Goal: Check status: Check status

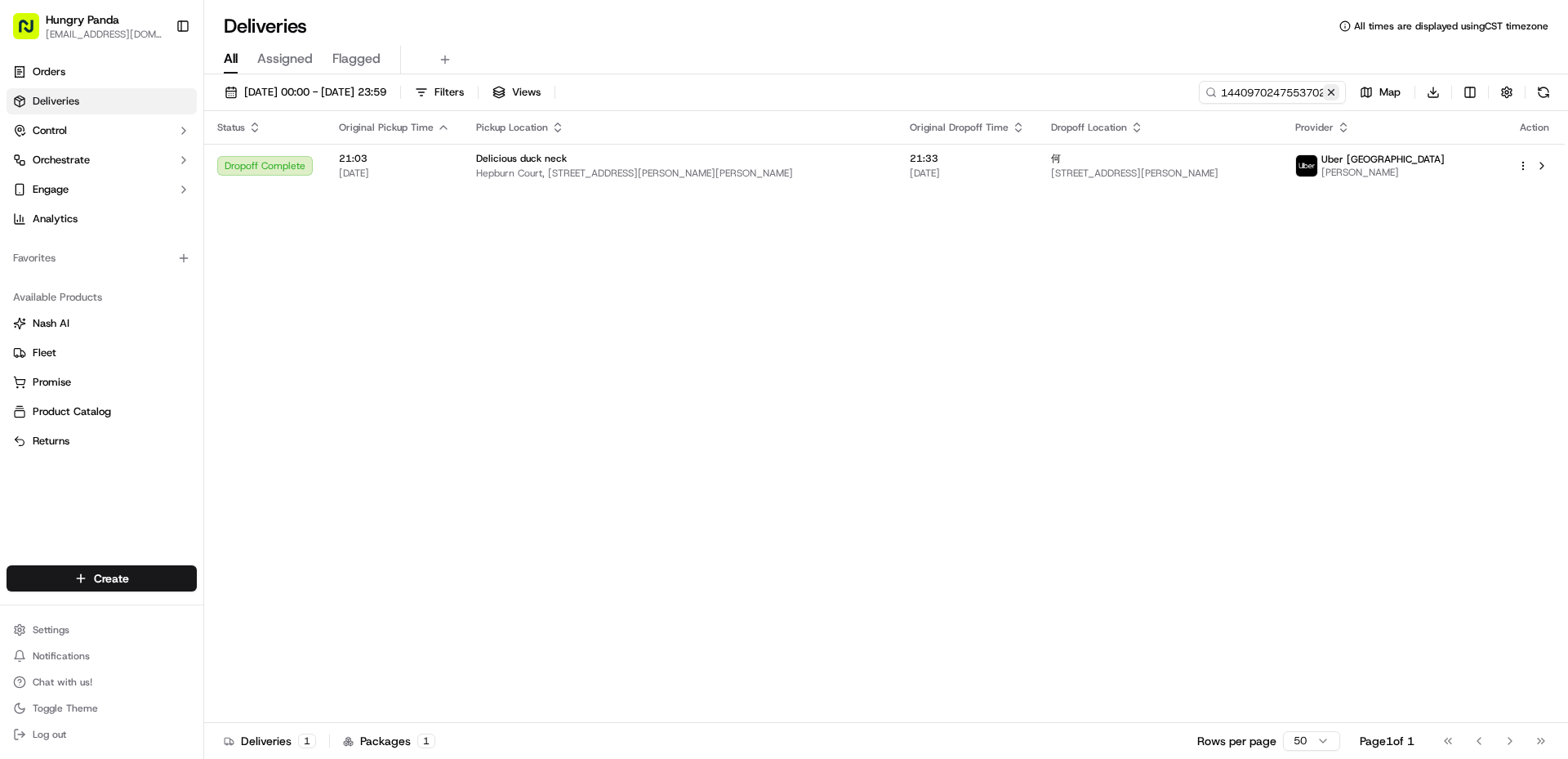
click at [1335, 91] on button at bounding box center [1331, 92] width 16 height 16
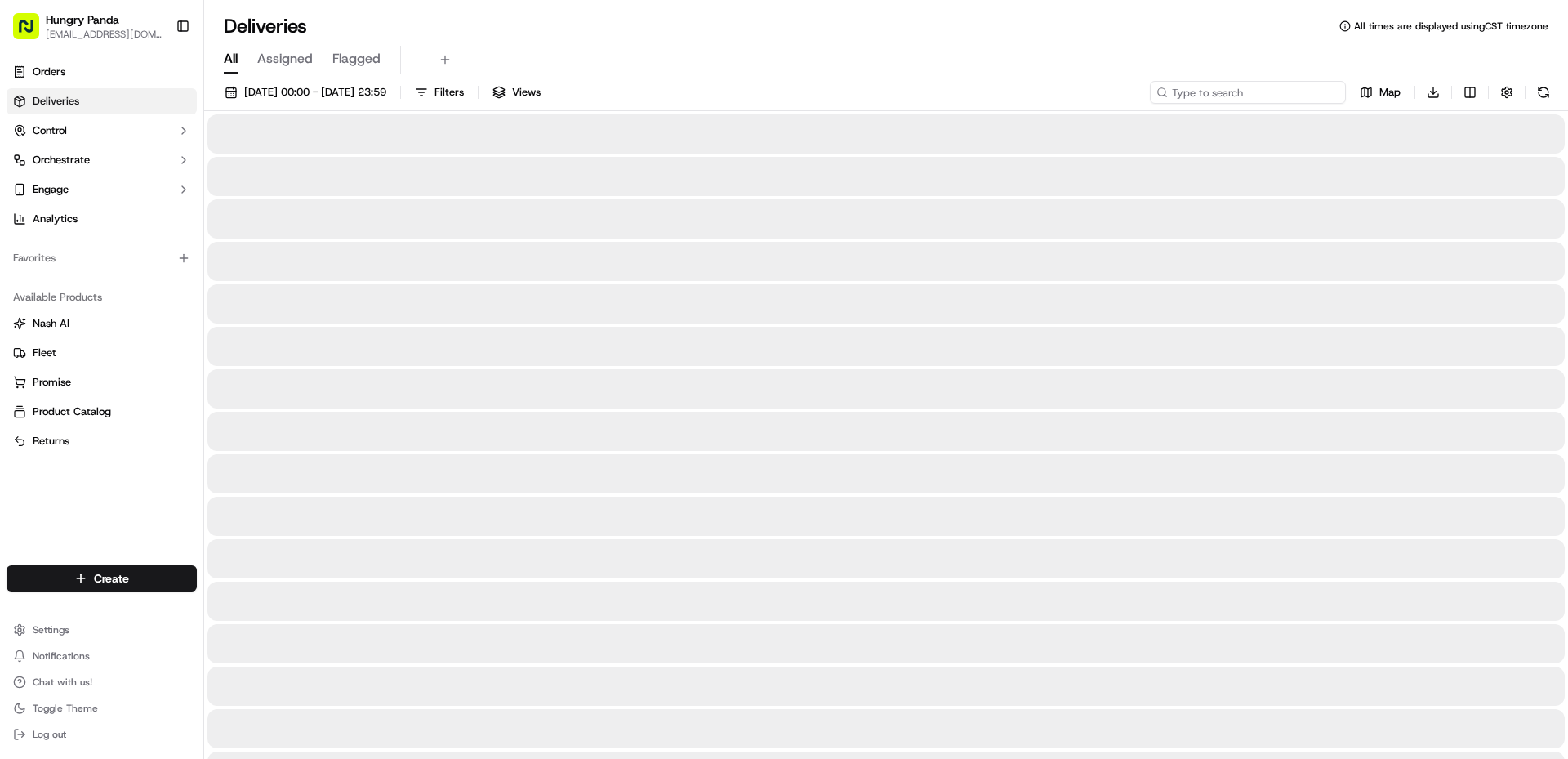
click at [1297, 90] on input at bounding box center [1247, 93] width 196 height 22
paste input "747297554705976016401"
type input "747297554705976016401"
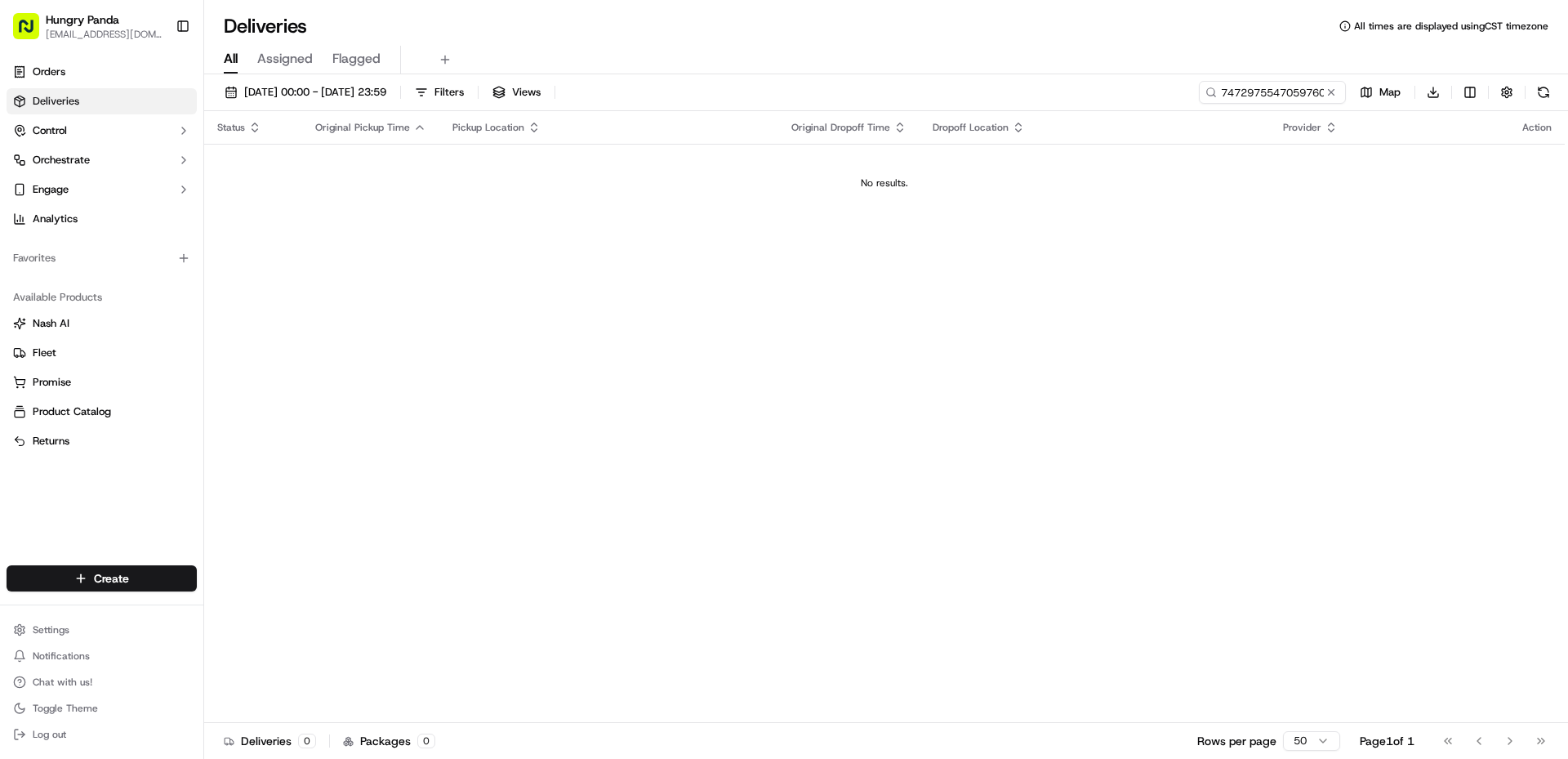
click at [599, 148] on td "No results." at bounding box center [884, 183] width 1361 height 79
click at [366, 82] on button "[DATE] 00:00 - [DATE] 23:59" at bounding box center [305, 93] width 177 height 22
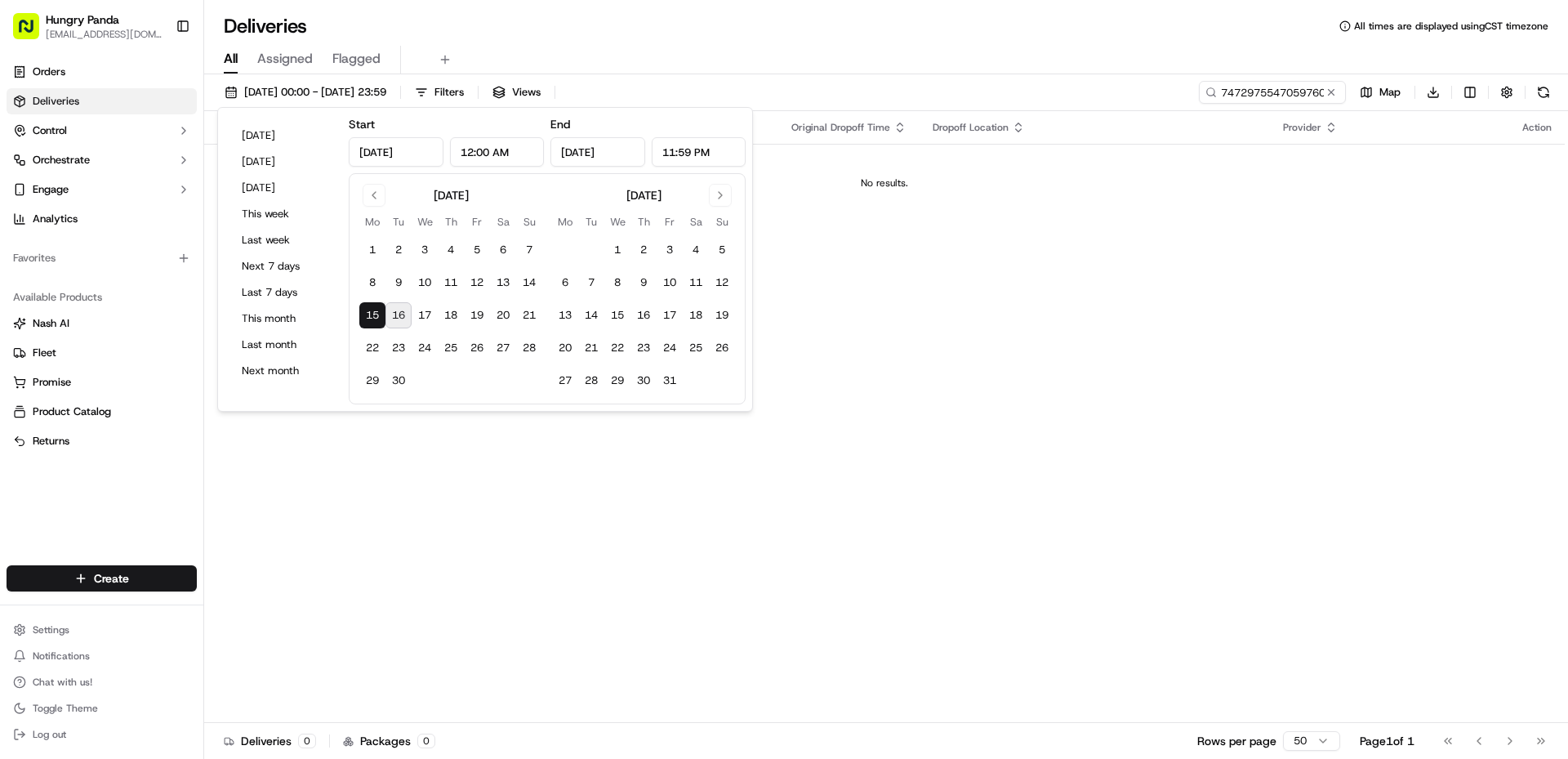
click at [398, 308] on button "16" at bounding box center [398, 315] width 26 height 26
type input "[DATE]"
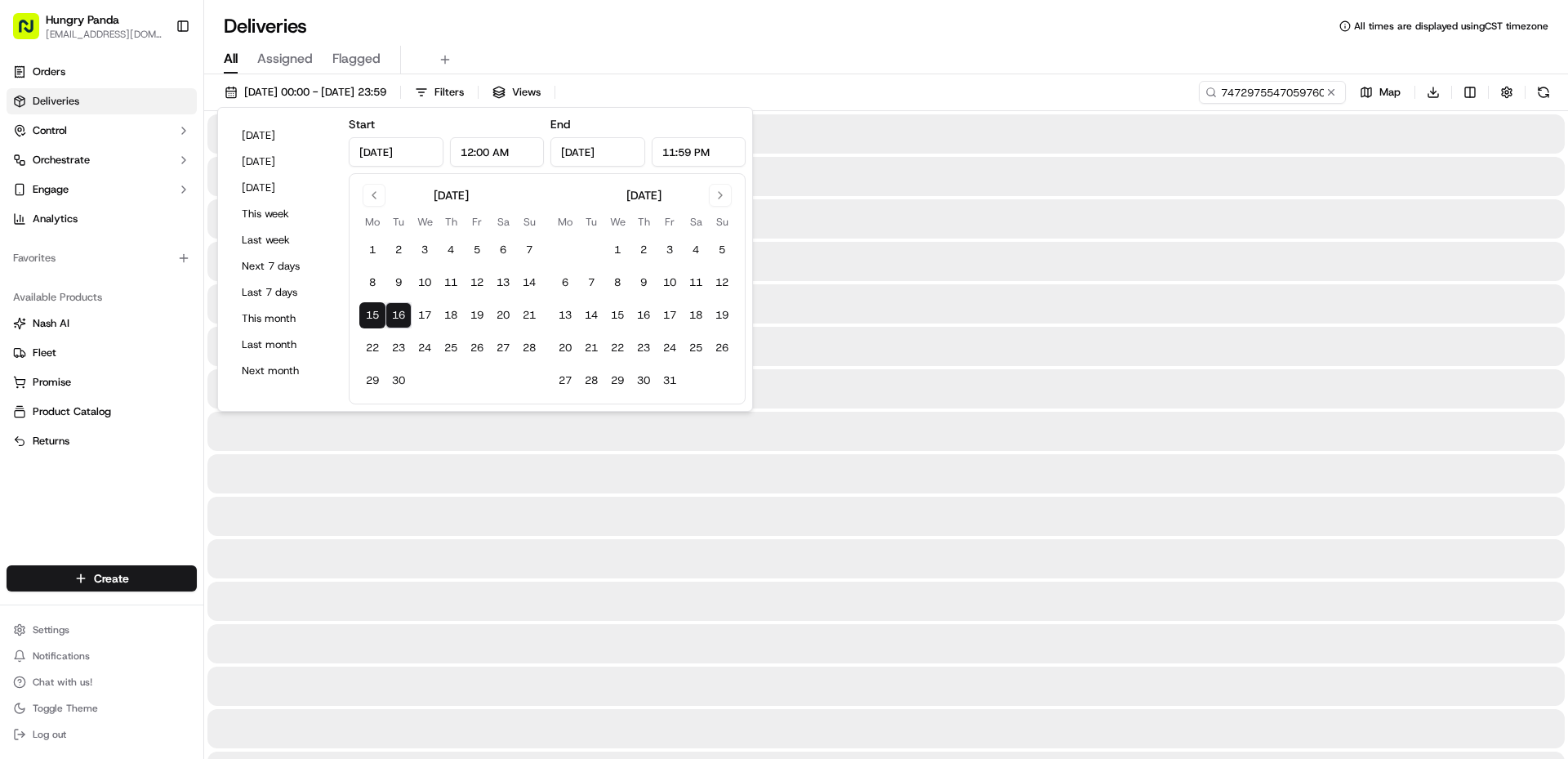
drag, startPoint x: 980, startPoint y: 335, endPoint x: 933, endPoint y: 286, distance: 67.9
click at [981, 334] on div at bounding box center [886, 347] width 1357 height 39
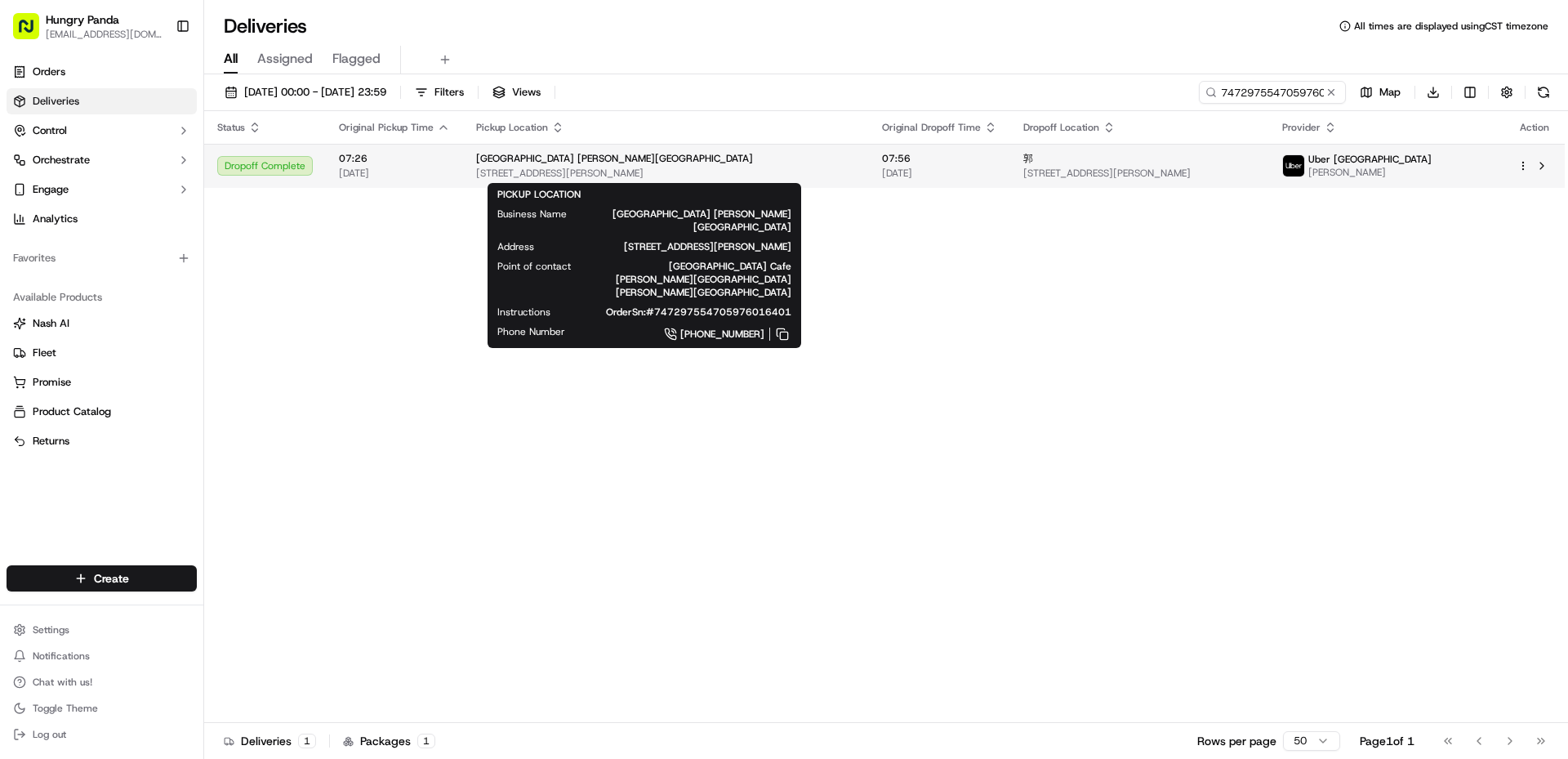
click at [596, 152] on div "[GEOGRAPHIC_DATA] [PERSON_NAME][GEOGRAPHIC_DATA]" at bounding box center [665, 159] width 379 height 13
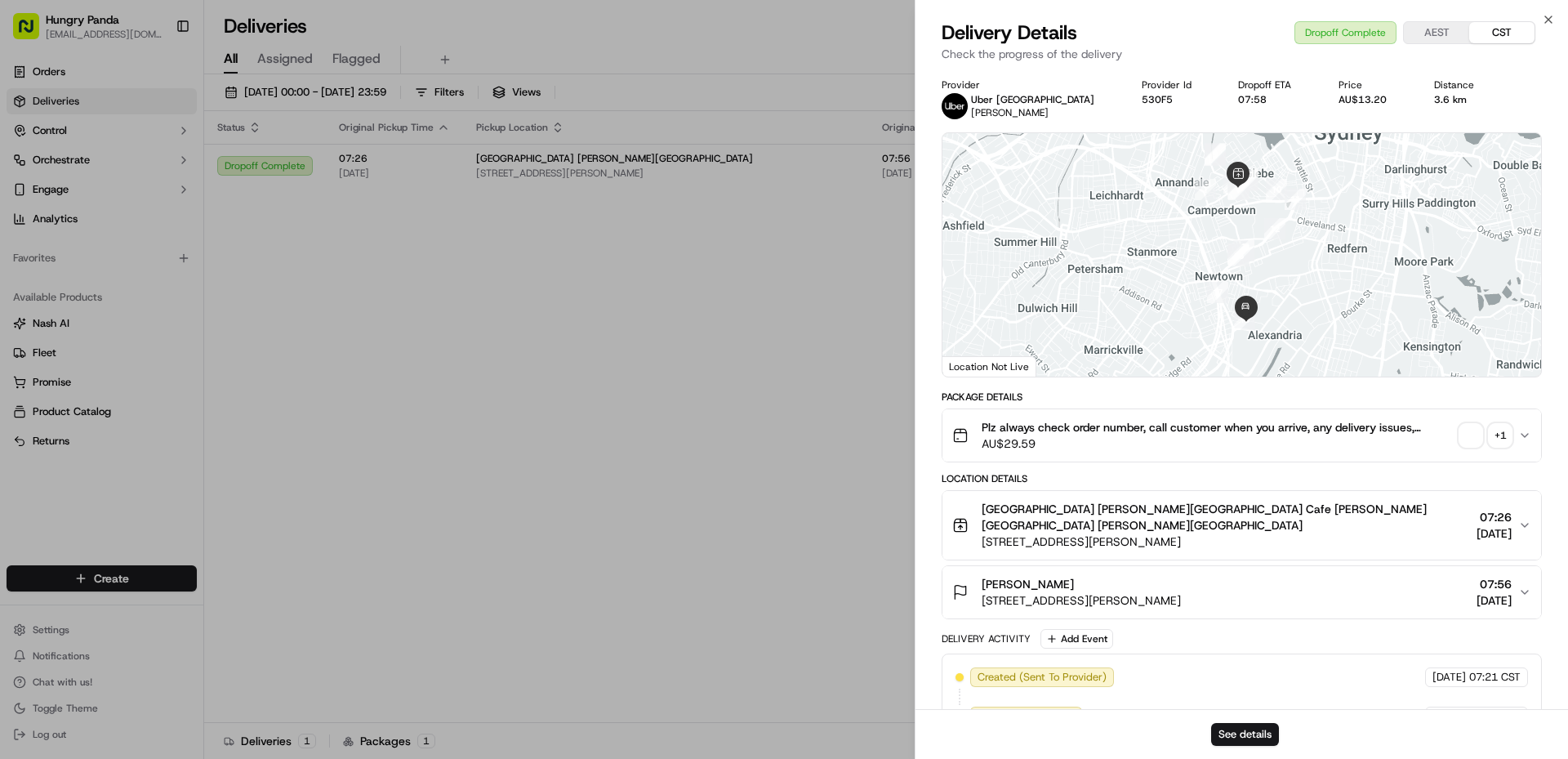
click at [1495, 426] on div "+ 1" at bounding box center [1500, 436] width 22 height 22
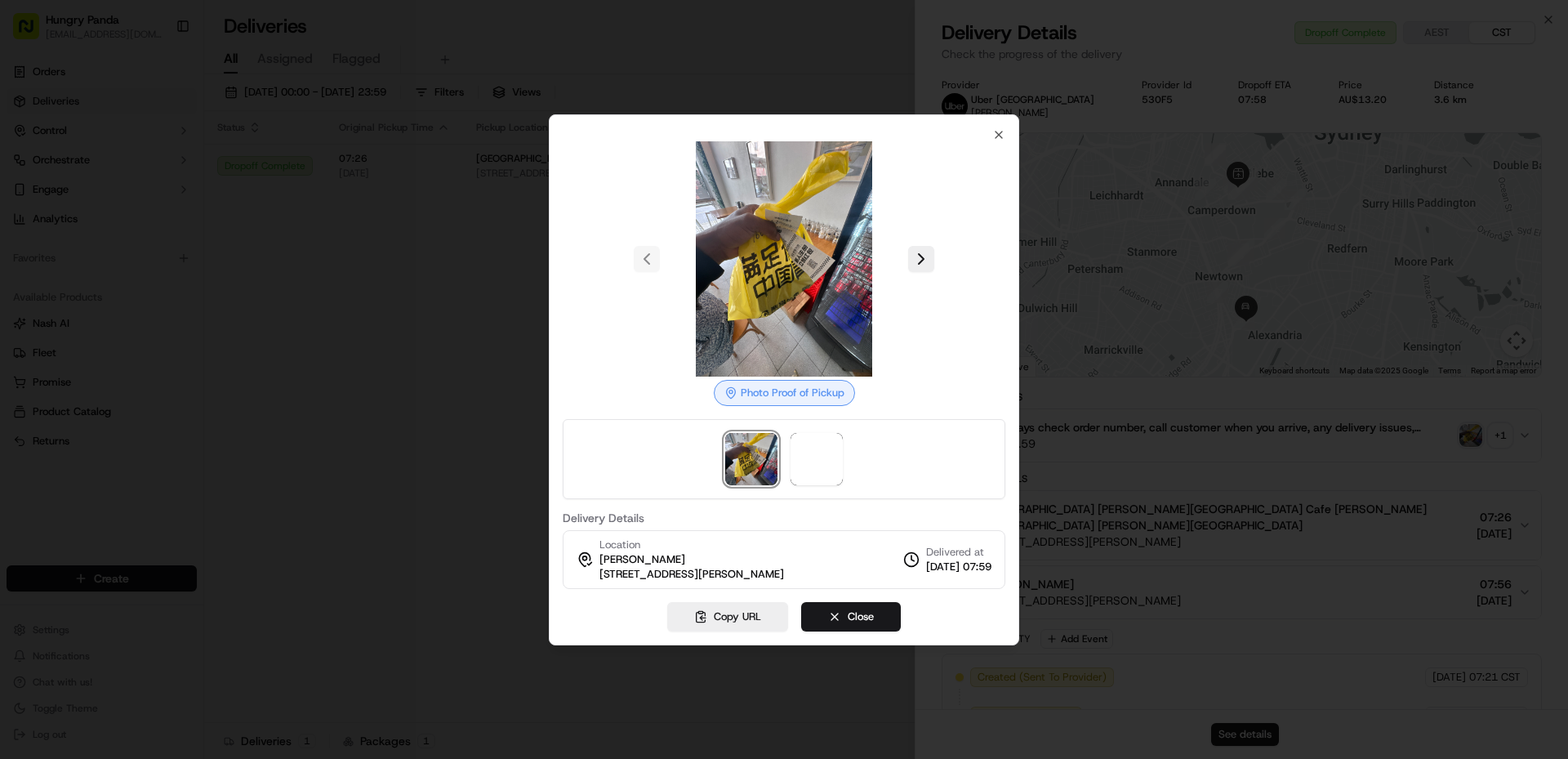
click at [787, 457] on div at bounding box center [784, 459] width 443 height 80
click at [830, 463] on span at bounding box center [817, 459] width 52 height 52
